Goal: Transaction & Acquisition: Purchase product/service

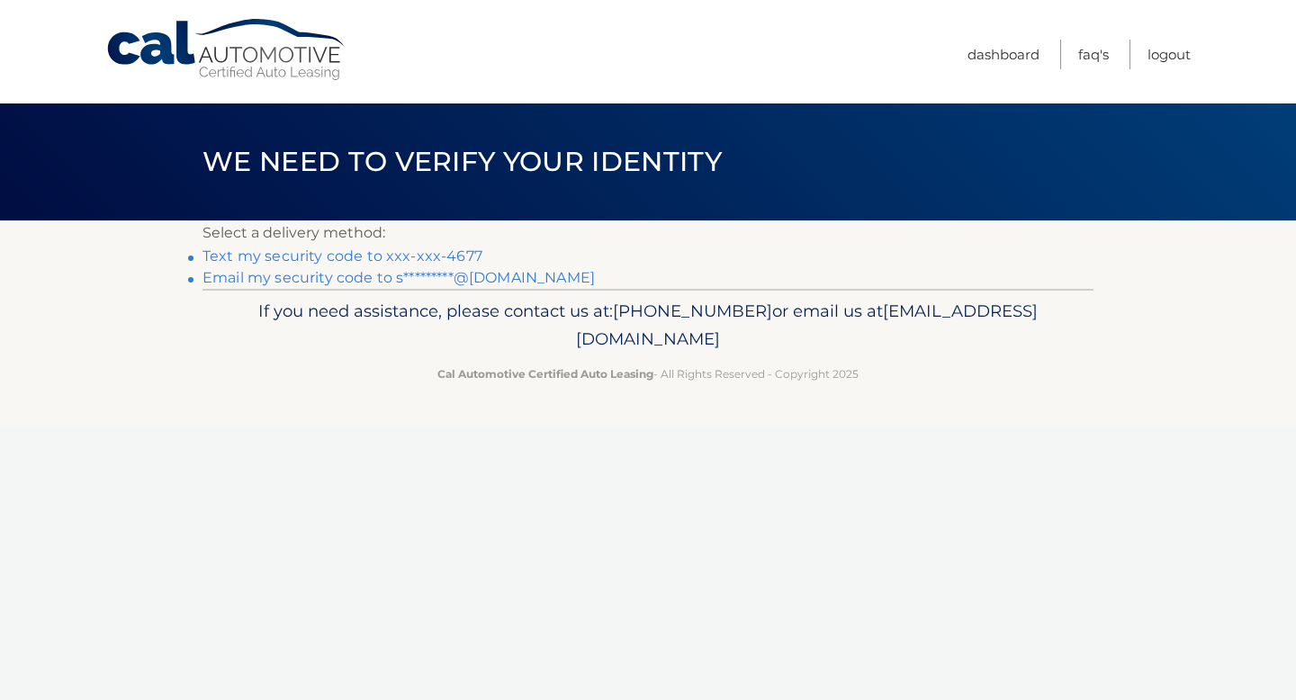
click at [403, 251] on link "Text my security code to xxx-xxx-4677" at bounding box center [342, 255] width 280 height 17
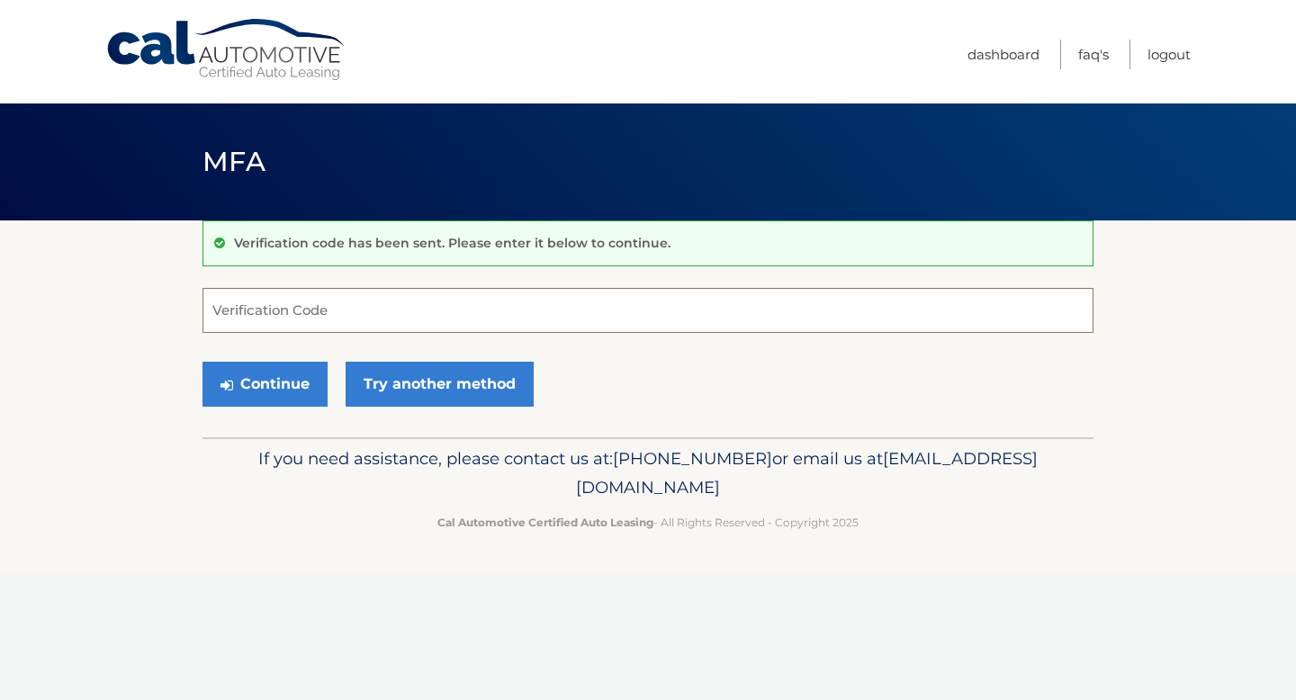
click at [385, 298] on input "Verification Code" at bounding box center [647, 310] width 891 height 45
type input "478347"
click at [202, 362] on button "Continue" at bounding box center [264, 384] width 125 height 45
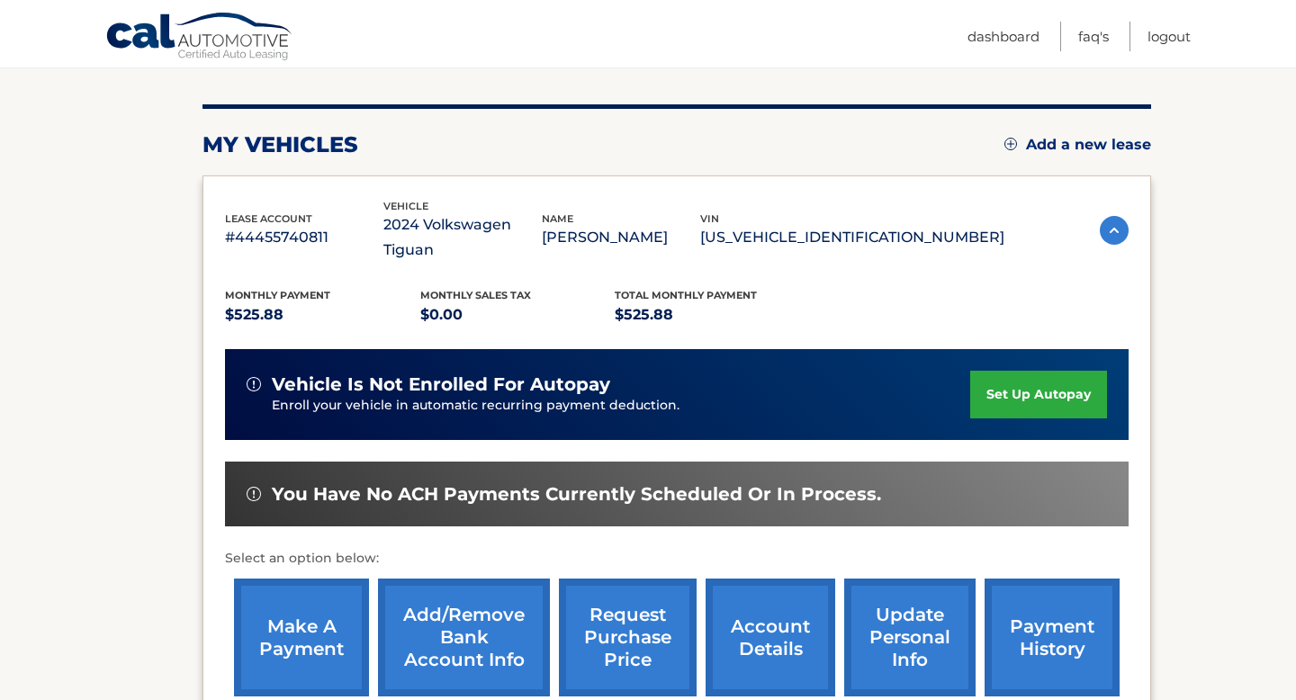
scroll to position [201, 0]
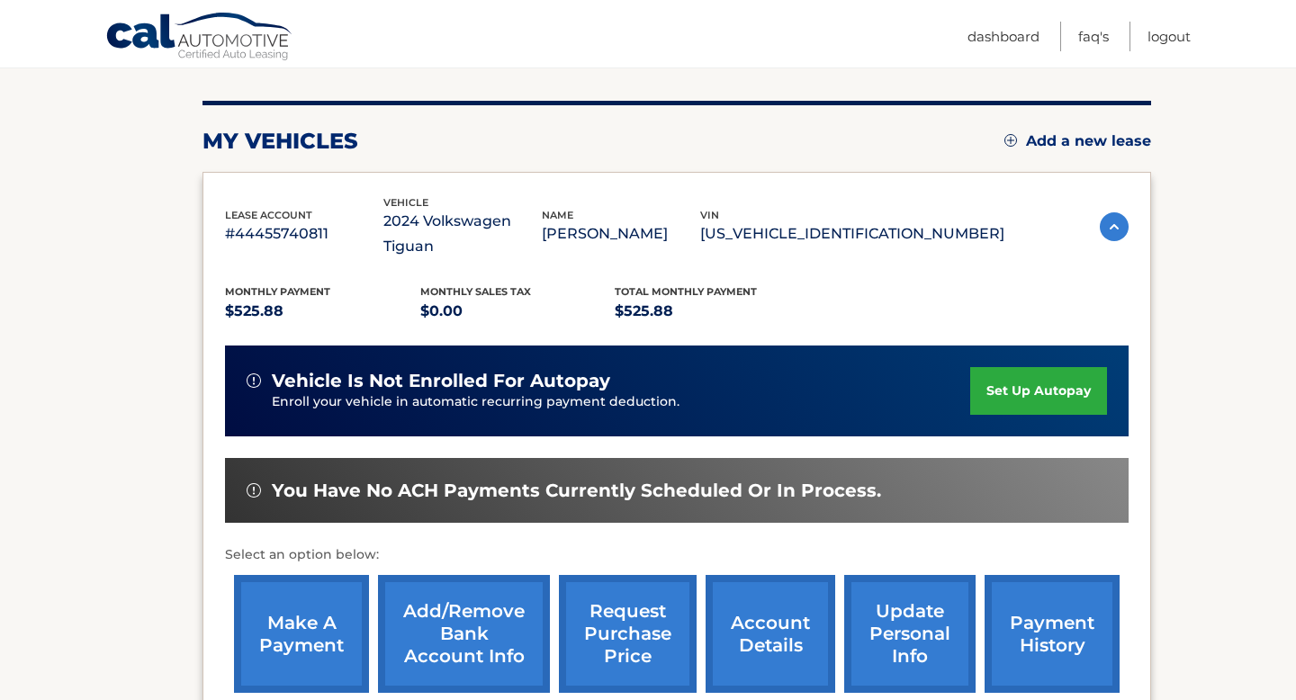
click at [309, 604] on link "make a payment" at bounding box center [301, 634] width 135 height 118
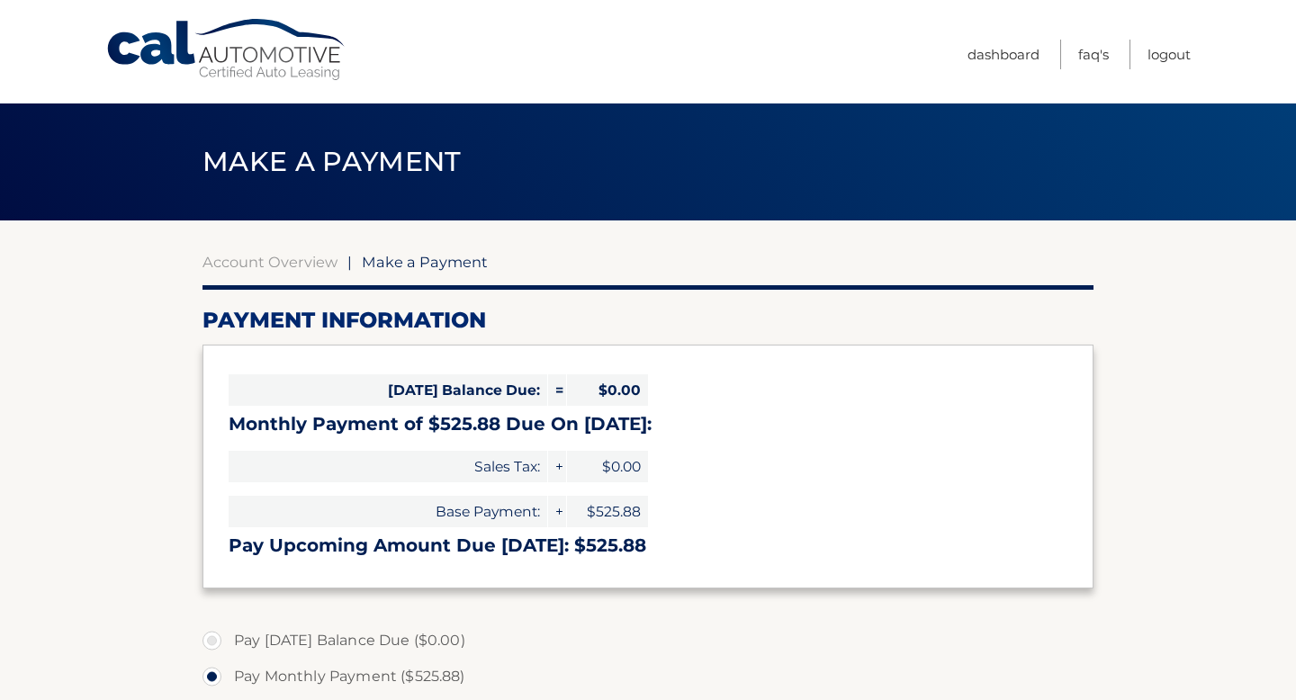
select select "MThiNzE5MmUtYmRkMC00MDEwLThkZmEtNTUzN2RkNDQyODI5"
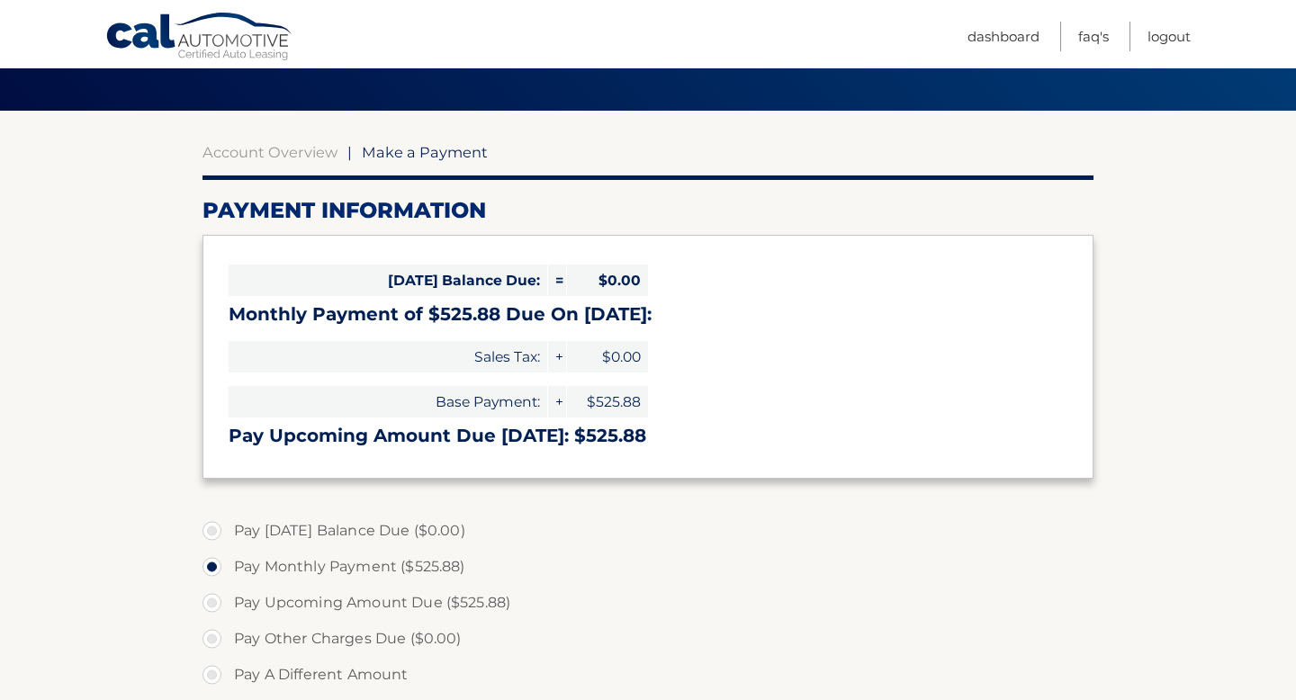
scroll to position [116, 0]
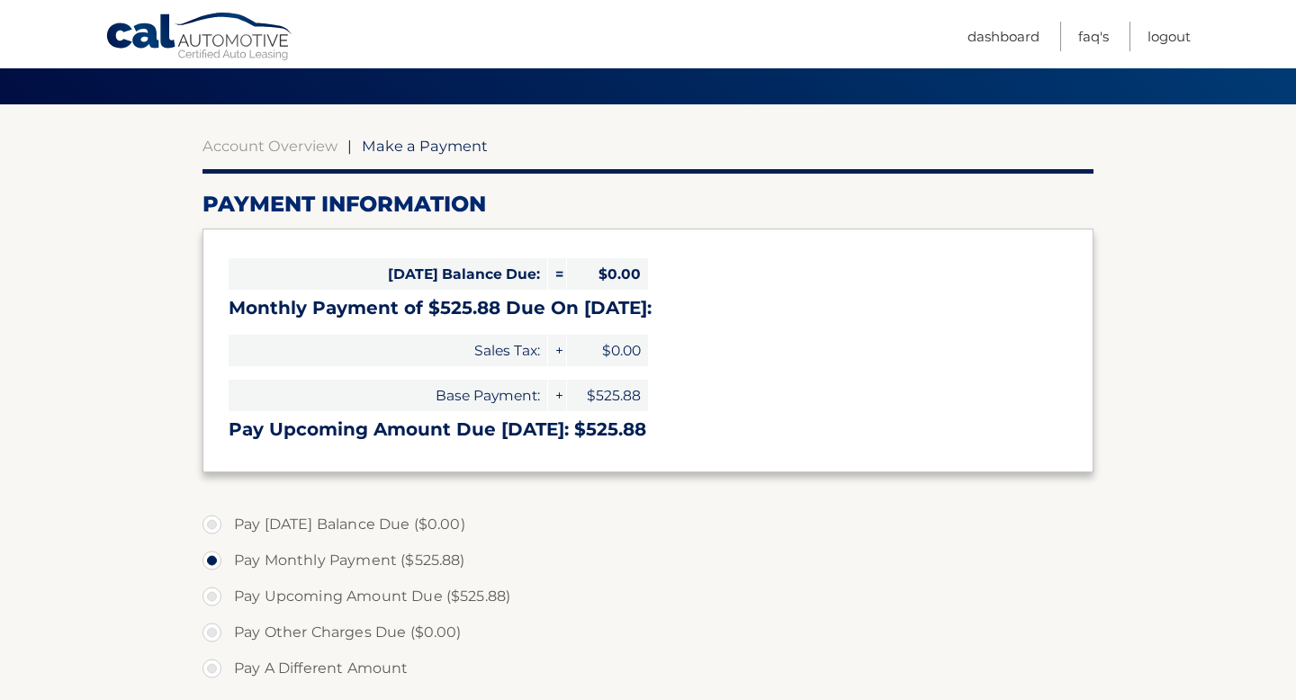
click at [217, 590] on label "Pay Upcoming Amount Due ($525.88)" at bounding box center [647, 597] width 891 height 36
click at [217, 590] on input "Pay Upcoming Amount Due ($525.88)" at bounding box center [219, 593] width 18 height 29
radio input "true"
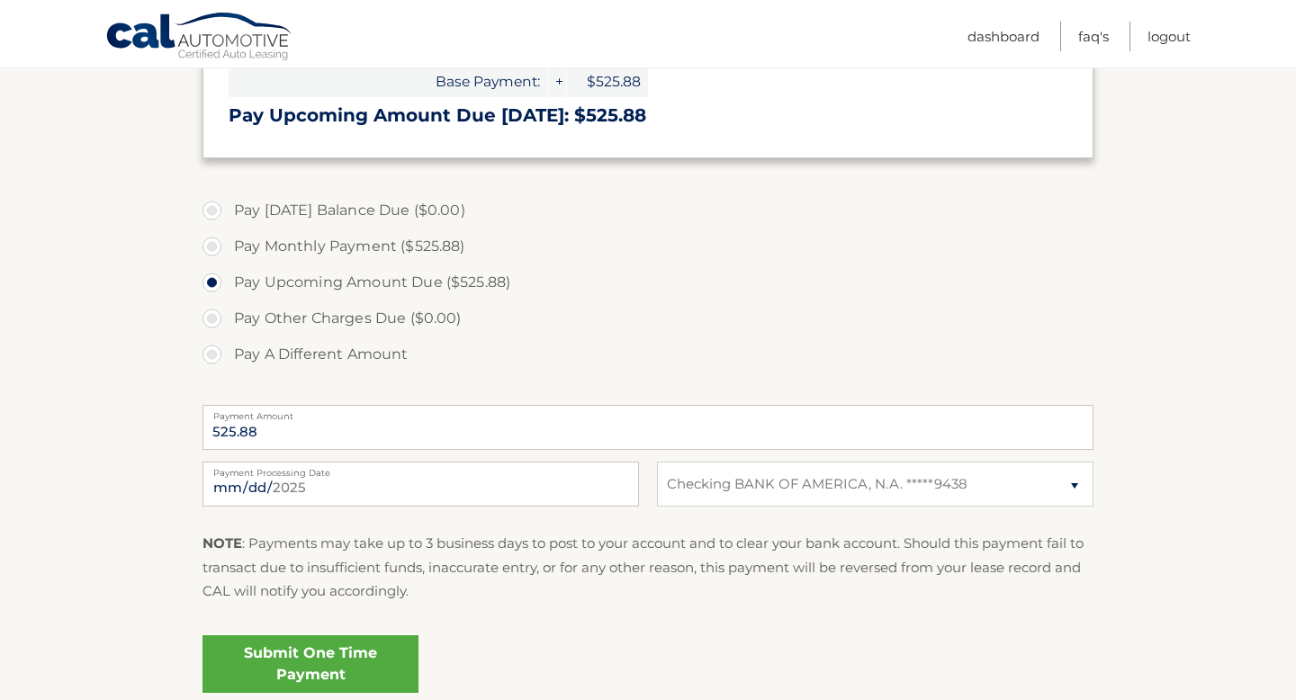
scroll to position [431, 0]
click at [306, 651] on link "Submit One Time Payment" at bounding box center [310, 663] width 216 height 58
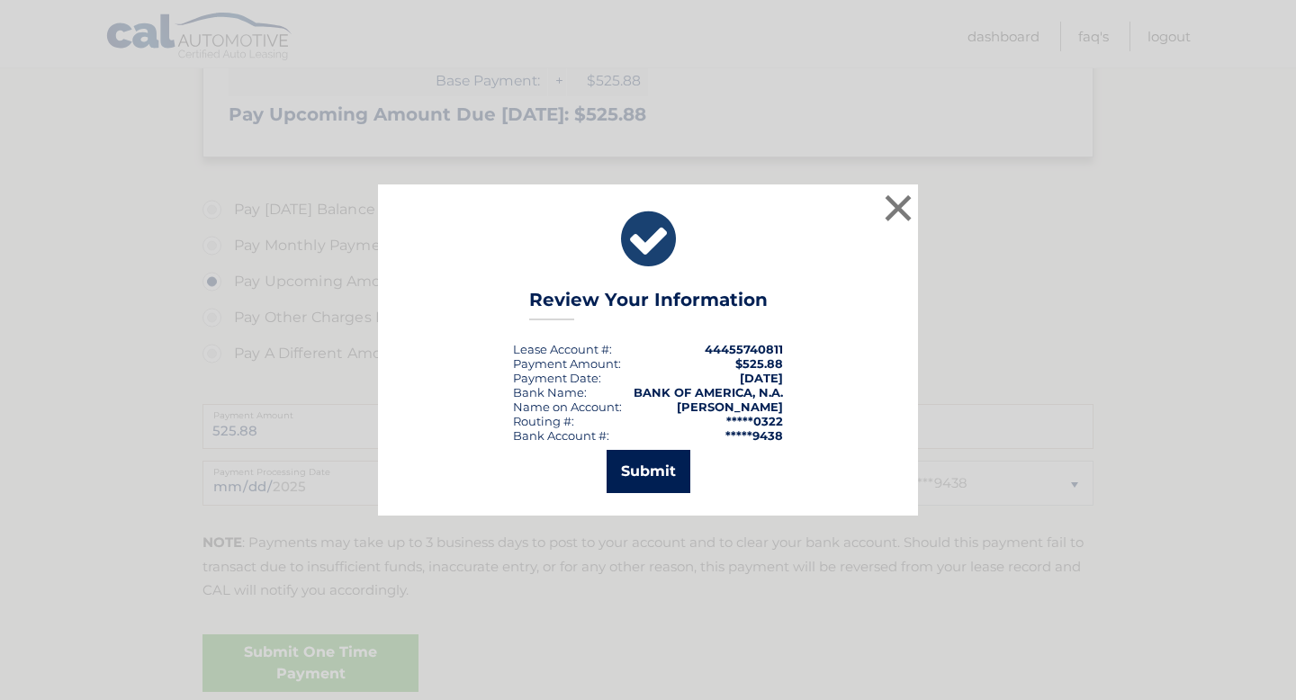
click at [671, 476] on button "Submit" at bounding box center [649, 471] width 84 height 43
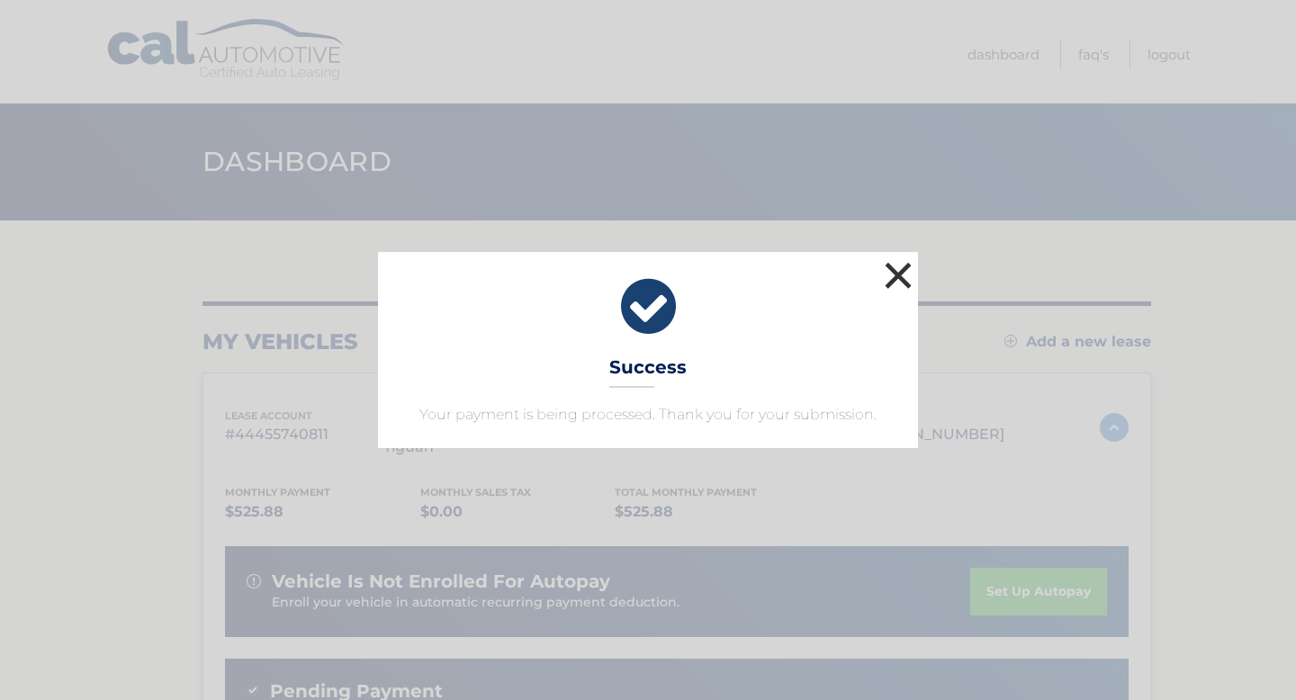
click at [906, 273] on button "×" at bounding box center [898, 275] width 36 height 36
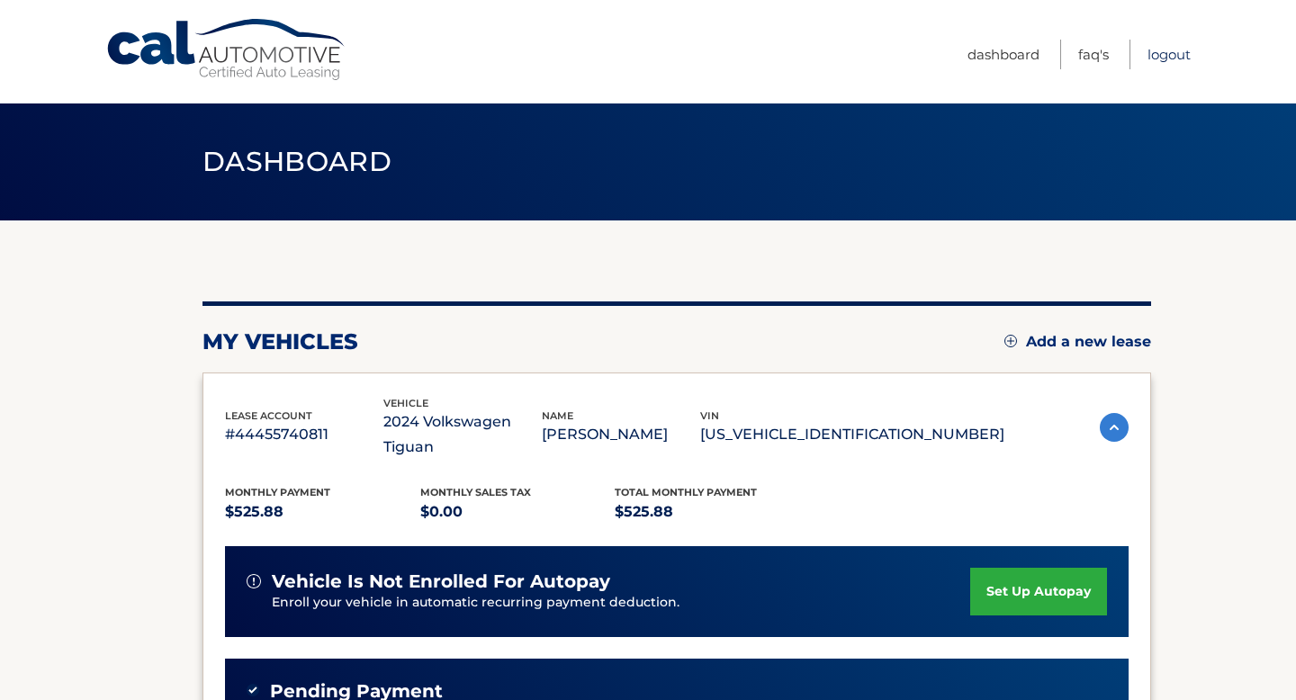
click at [1175, 54] on link "Logout" at bounding box center [1168, 55] width 43 height 30
